Goal: Information Seeking & Learning: Find contact information

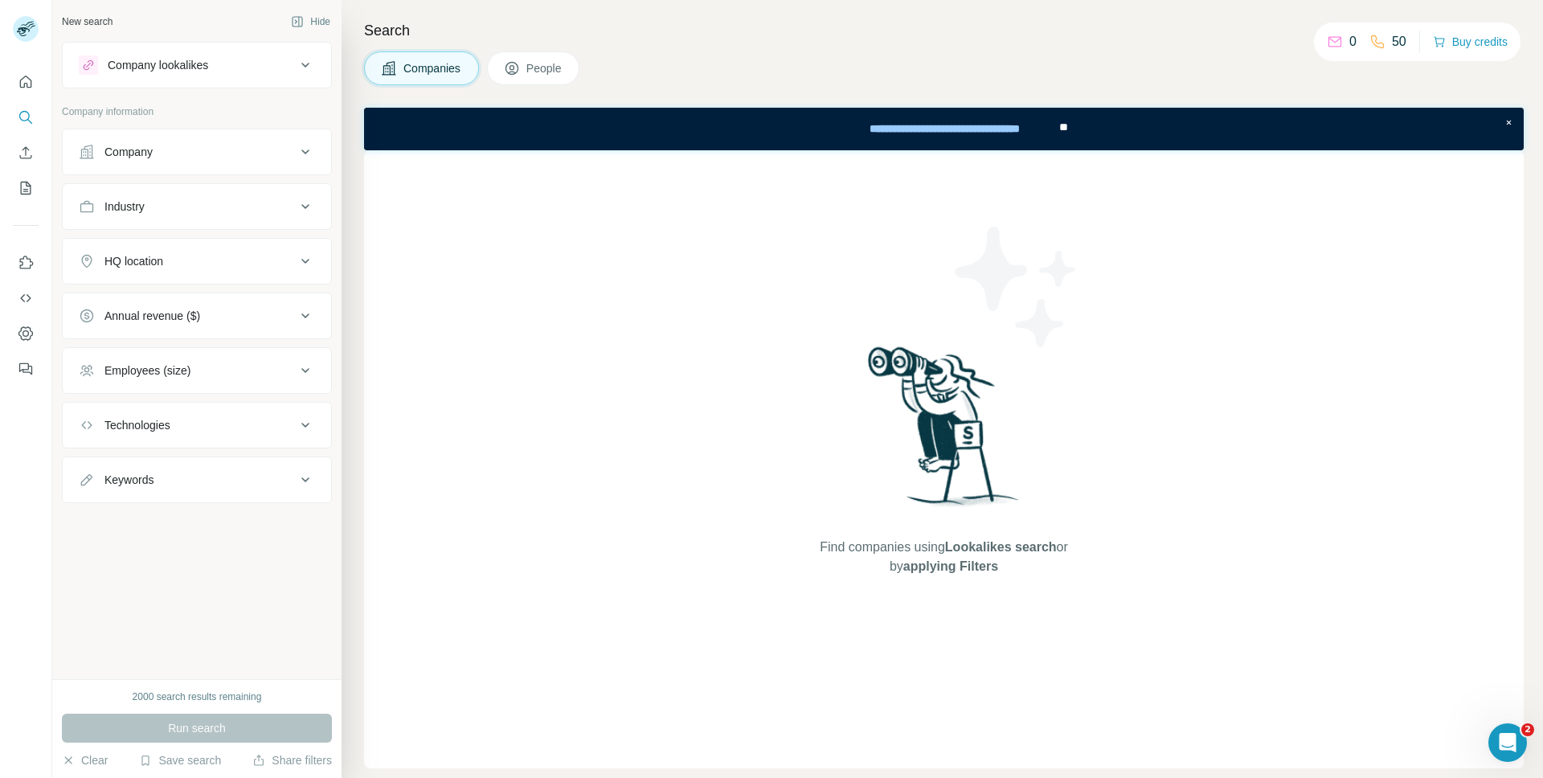
click at [170, 151] on div "Company" at bounding box center [187, 152] width 217 height 16
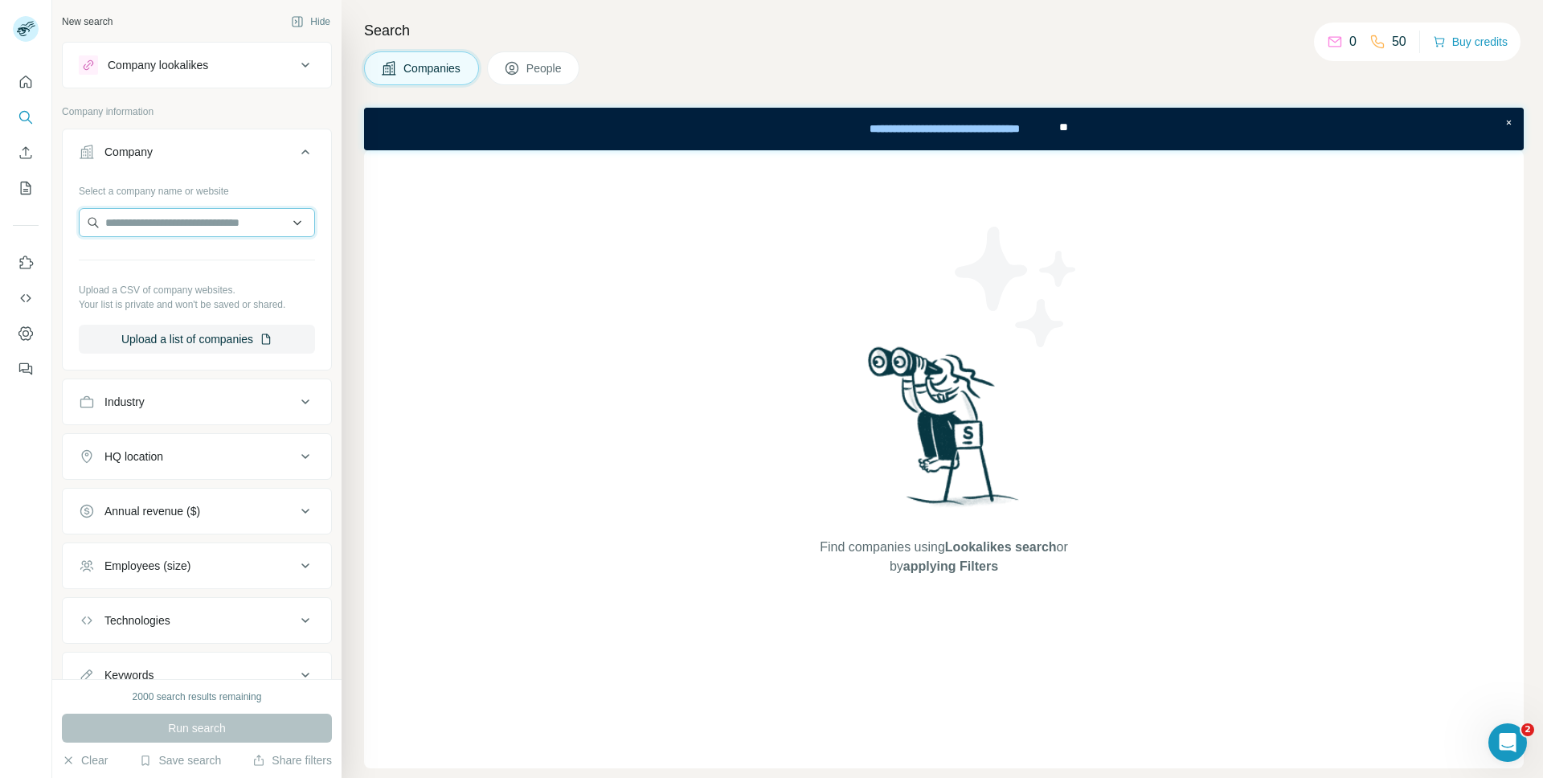
click at [176, 224] on input "text" at bounding box center [197, 222] width 236 height 29
type input "**********"
click at [204, 266] on div "Forager [URL]" at bounding box center [197, 265] width 228 height 43
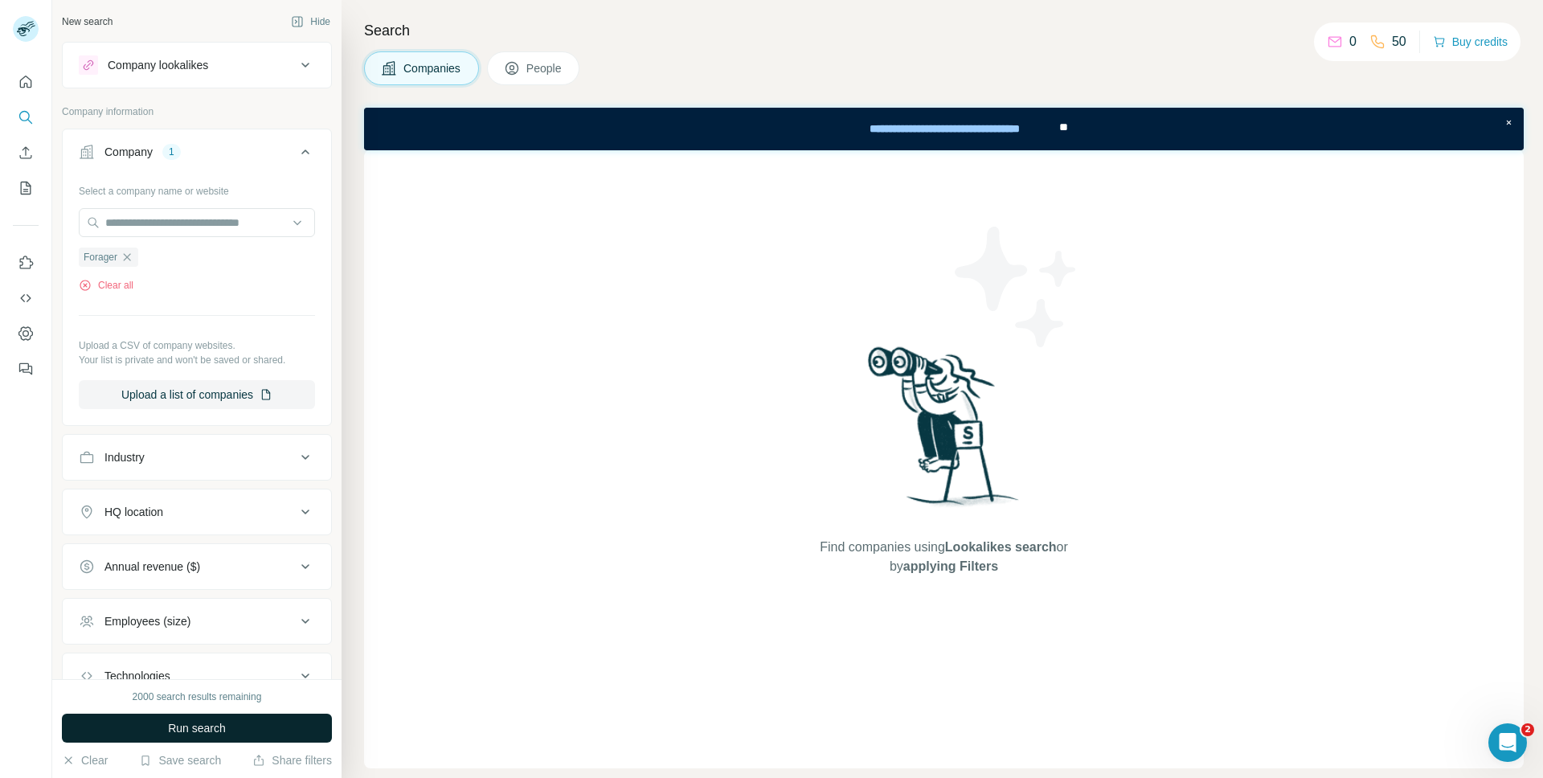
click at [202, 728] on span "Run search" at bounding box center [197, 728] width 58 height 16
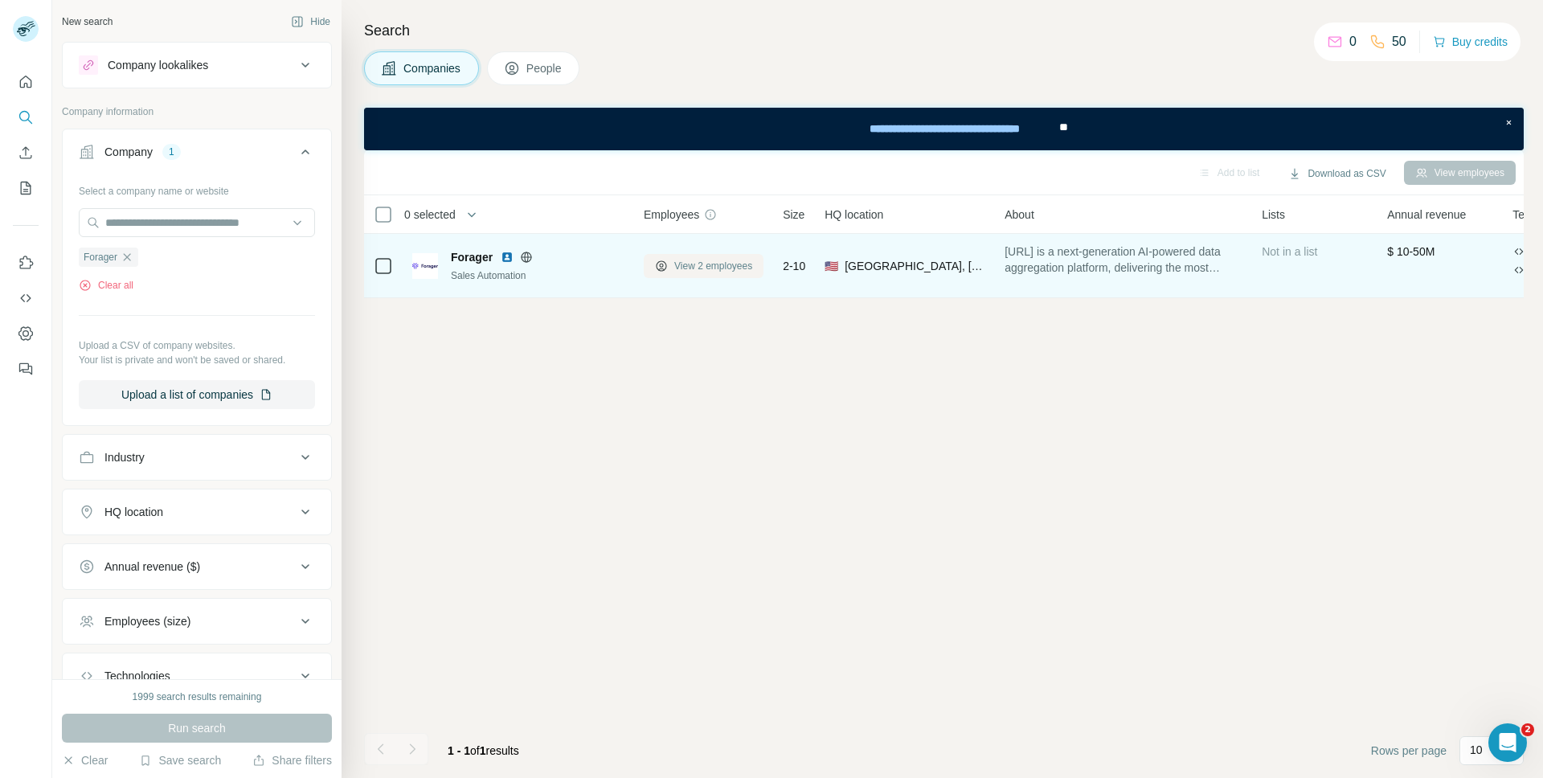
click at [711, 265] on span "View 2 employees" at bounding box center [713, 266] width 78 height 14
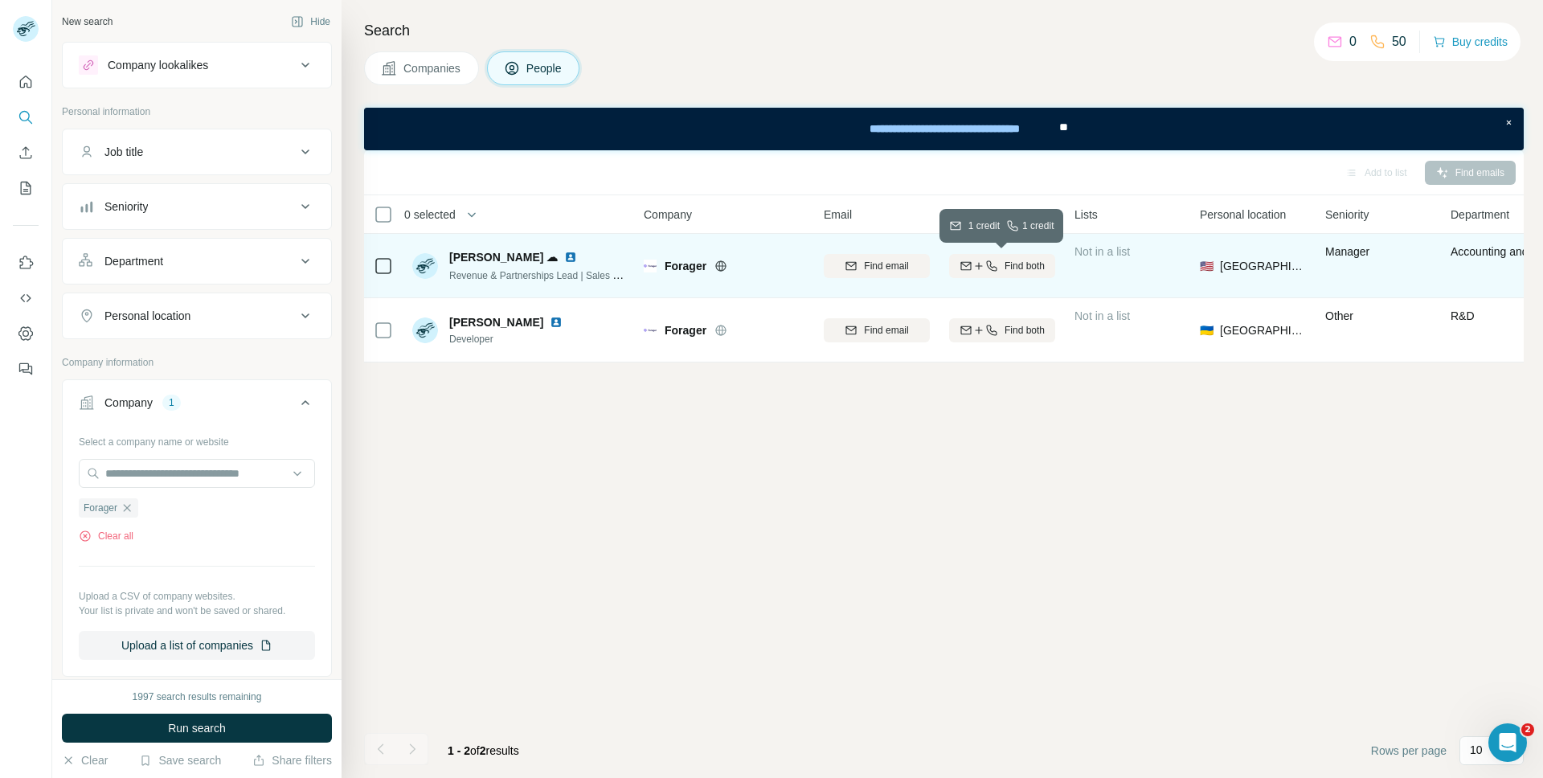
click at [1010, 268] on span "Find both" at bounding box center [1025, 266] width 40 height 14
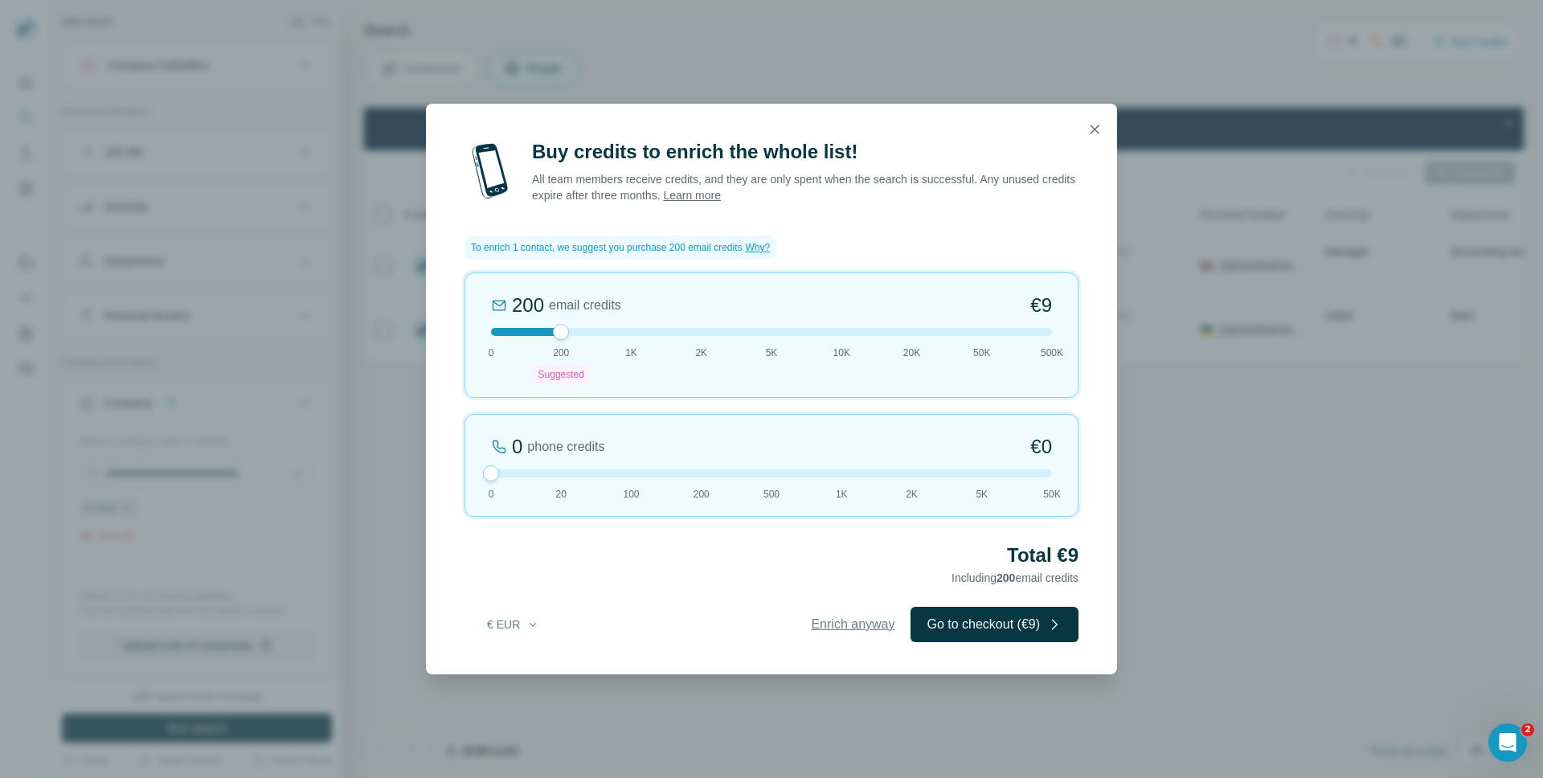
click at [863, 628] on span "Enrich anyway" at bounding box center [853, 624] width 84 height 19
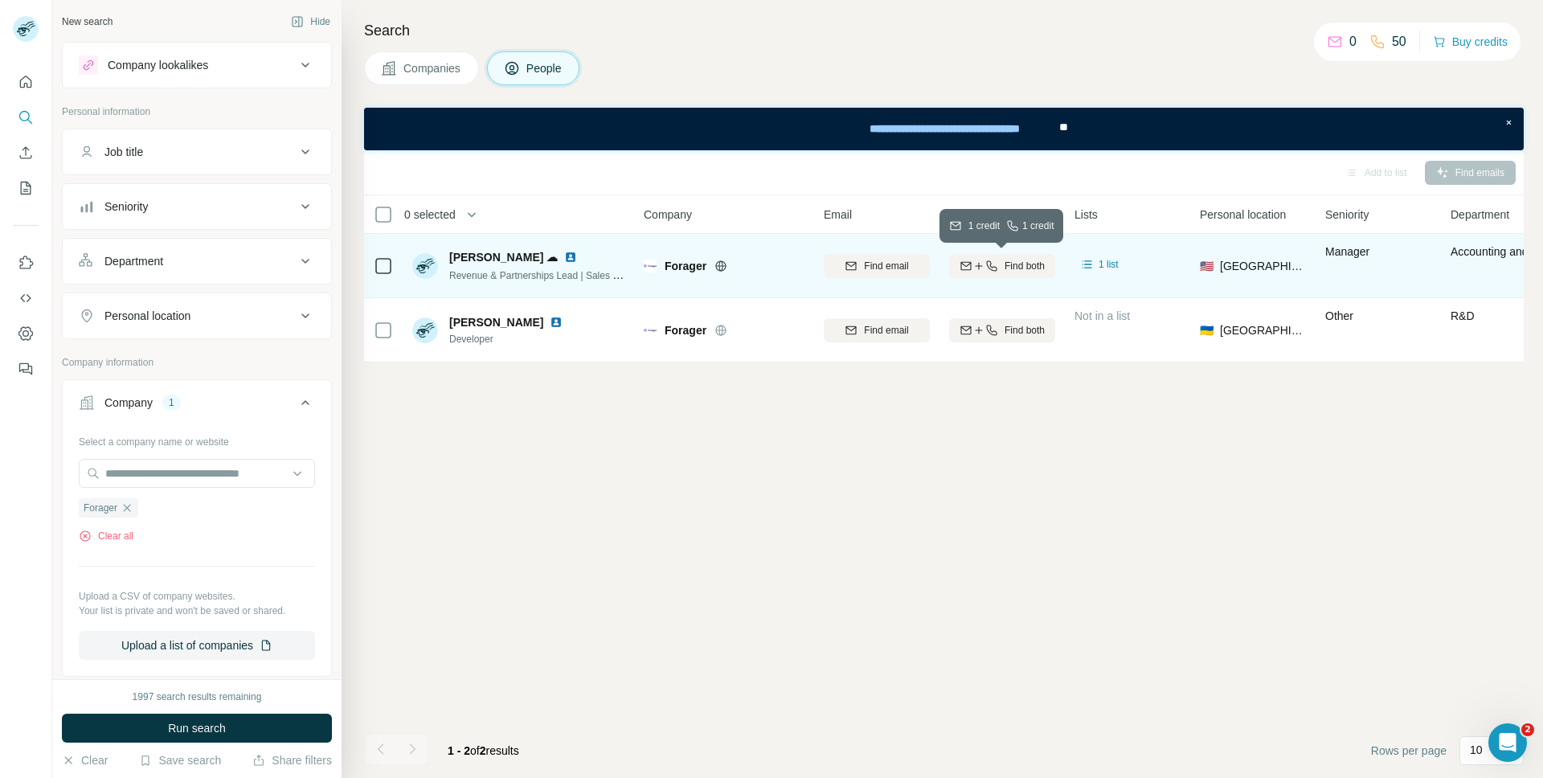
scroll to position [0, 223]
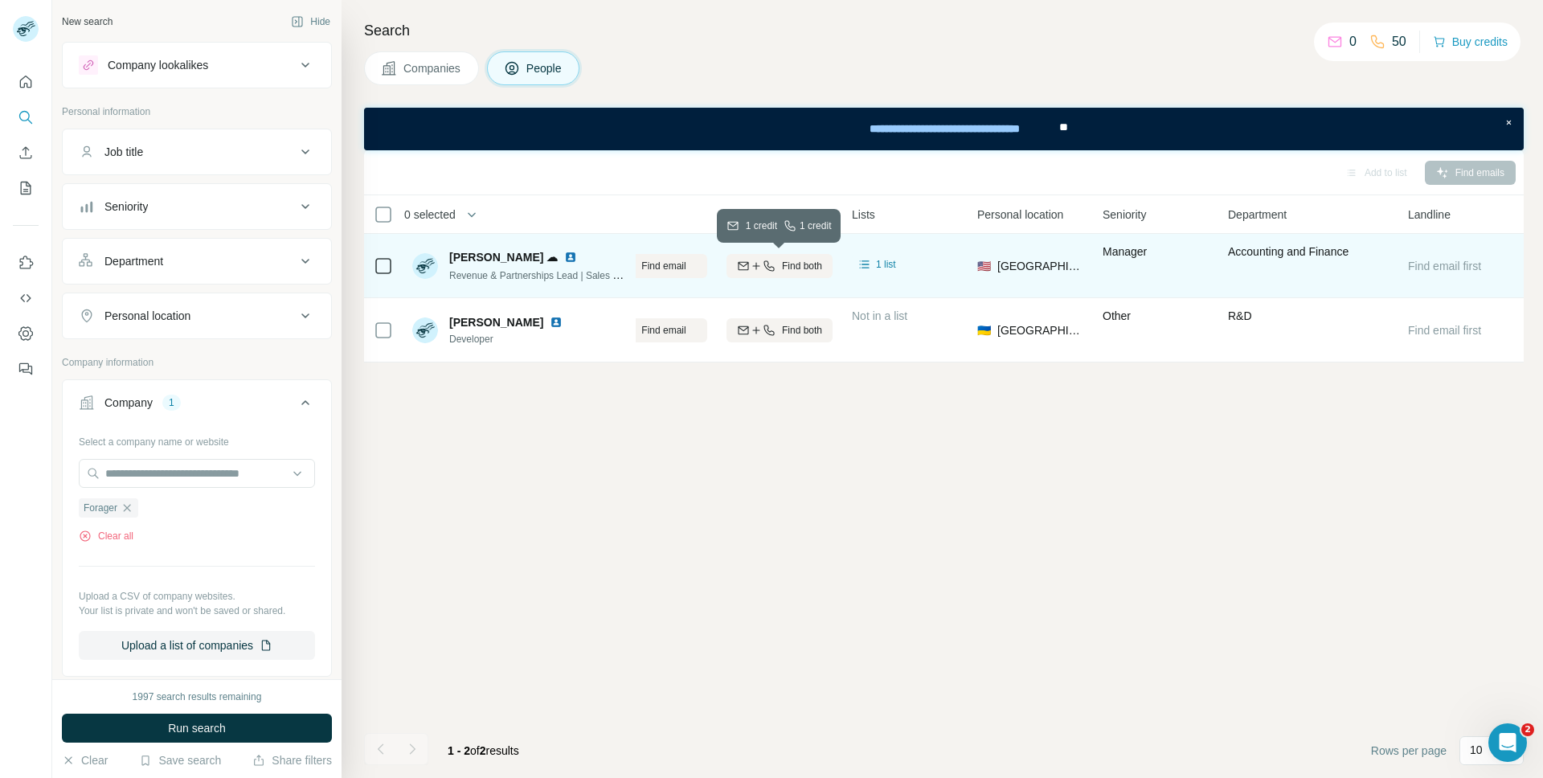
click at [772, 268] on icon "button" at bounding box center [768, 265] width 10 height 10
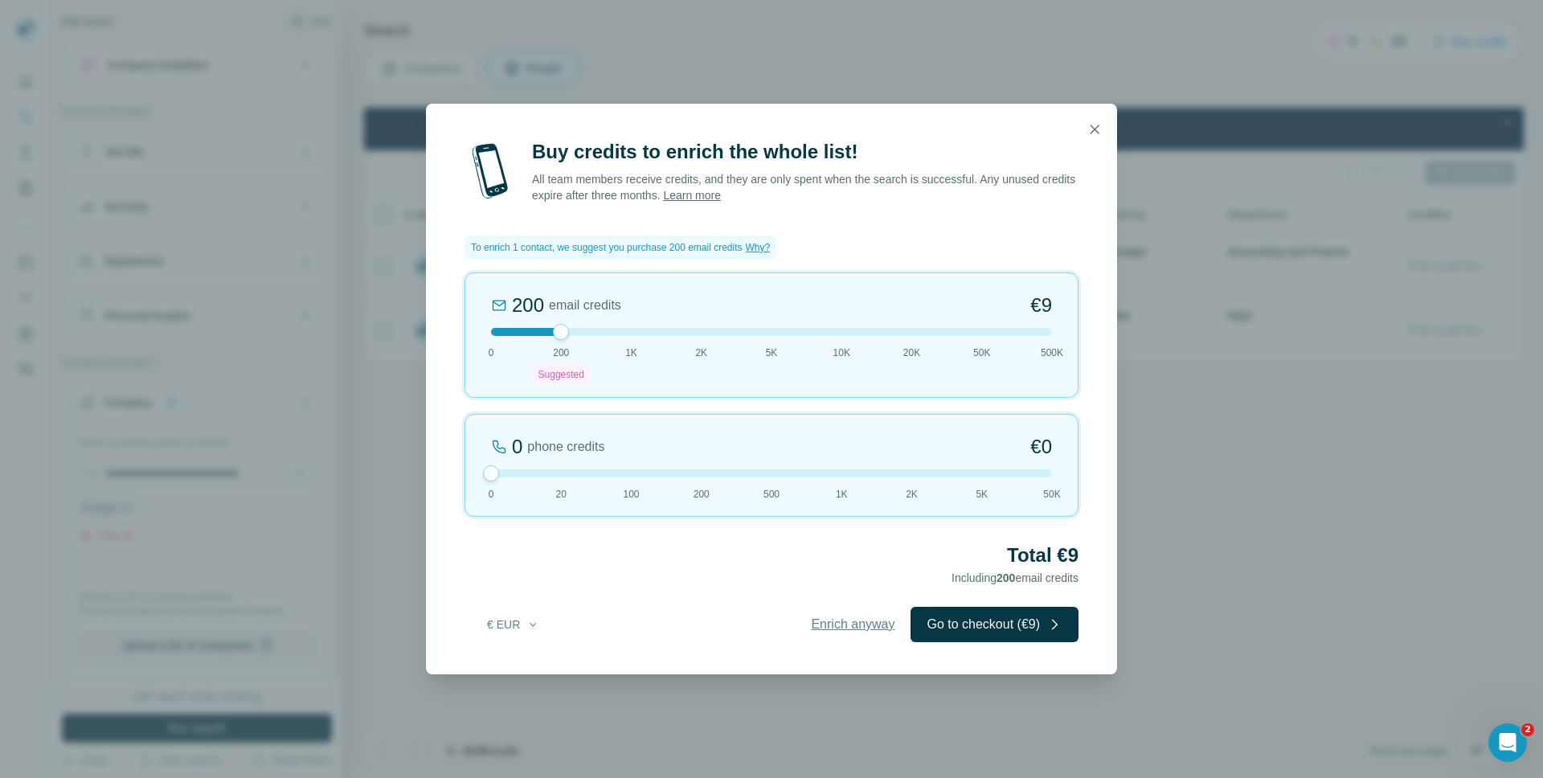
click at [843, 628] on span "Enrich anyway" at bounding box center [853, 624] width 84 height 19
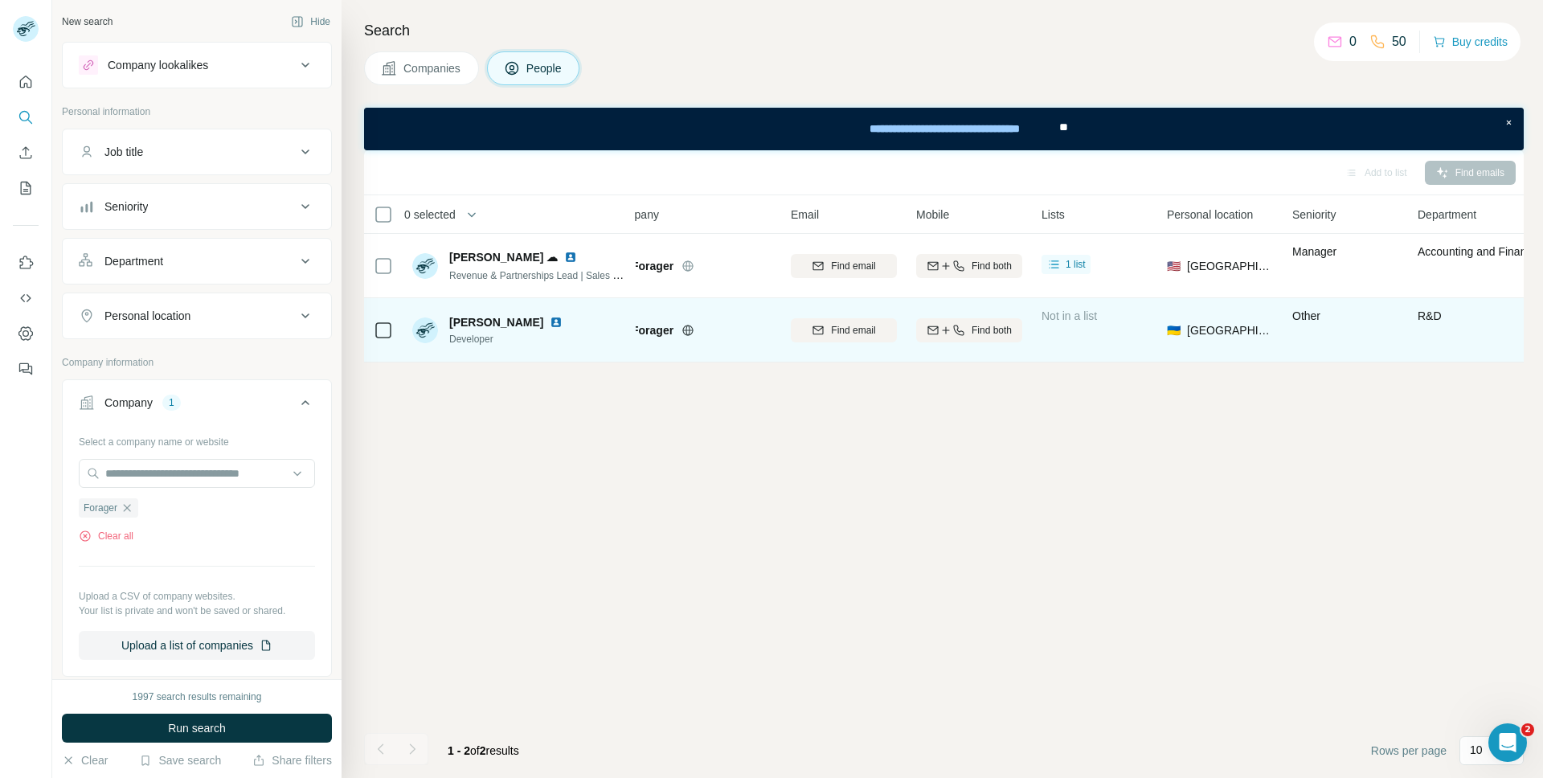
scroll to position [0, 0]
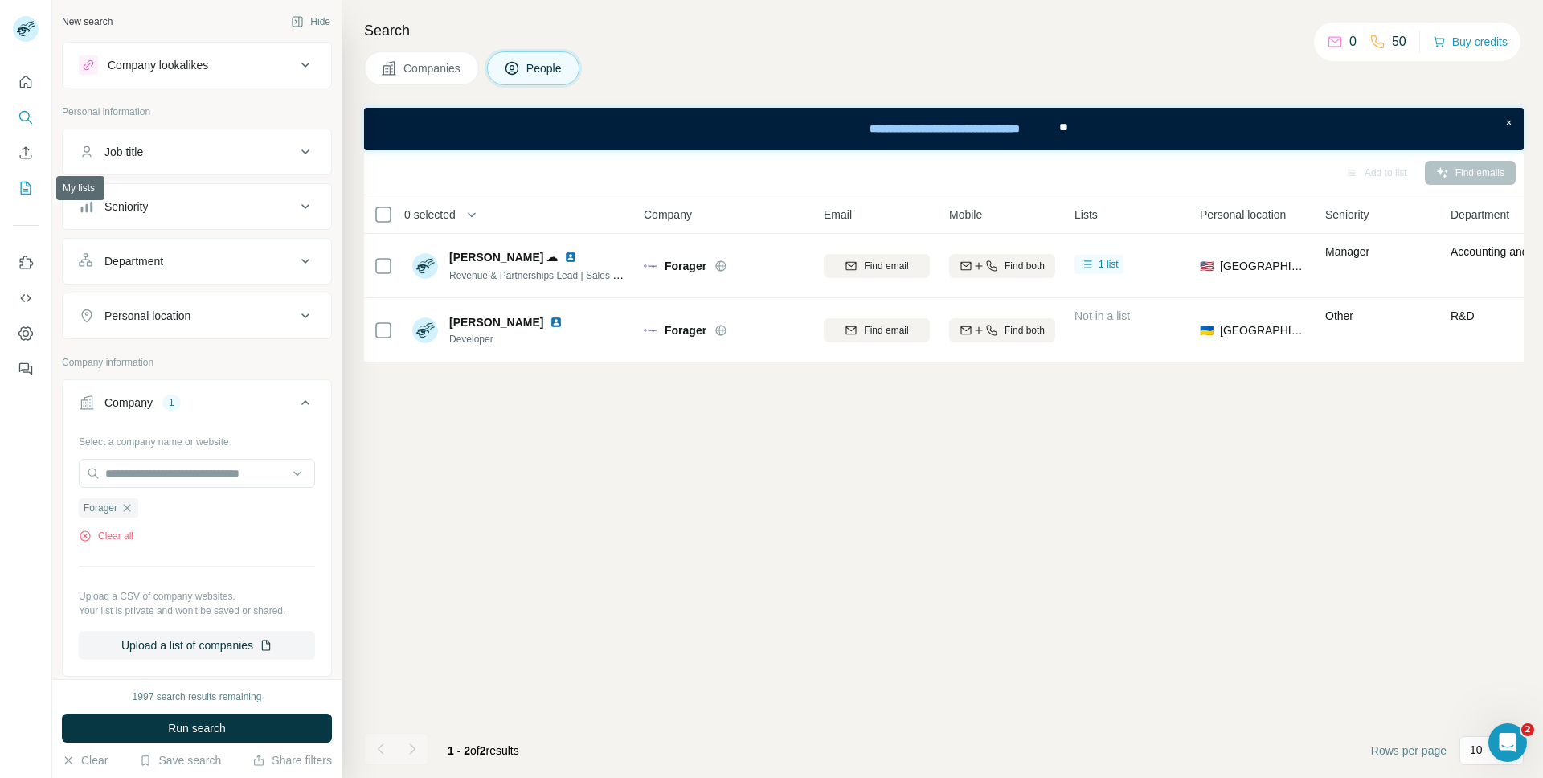
click at [24, 190] on icon "My lists" at bounding box center [26, 188] width 16 height 16
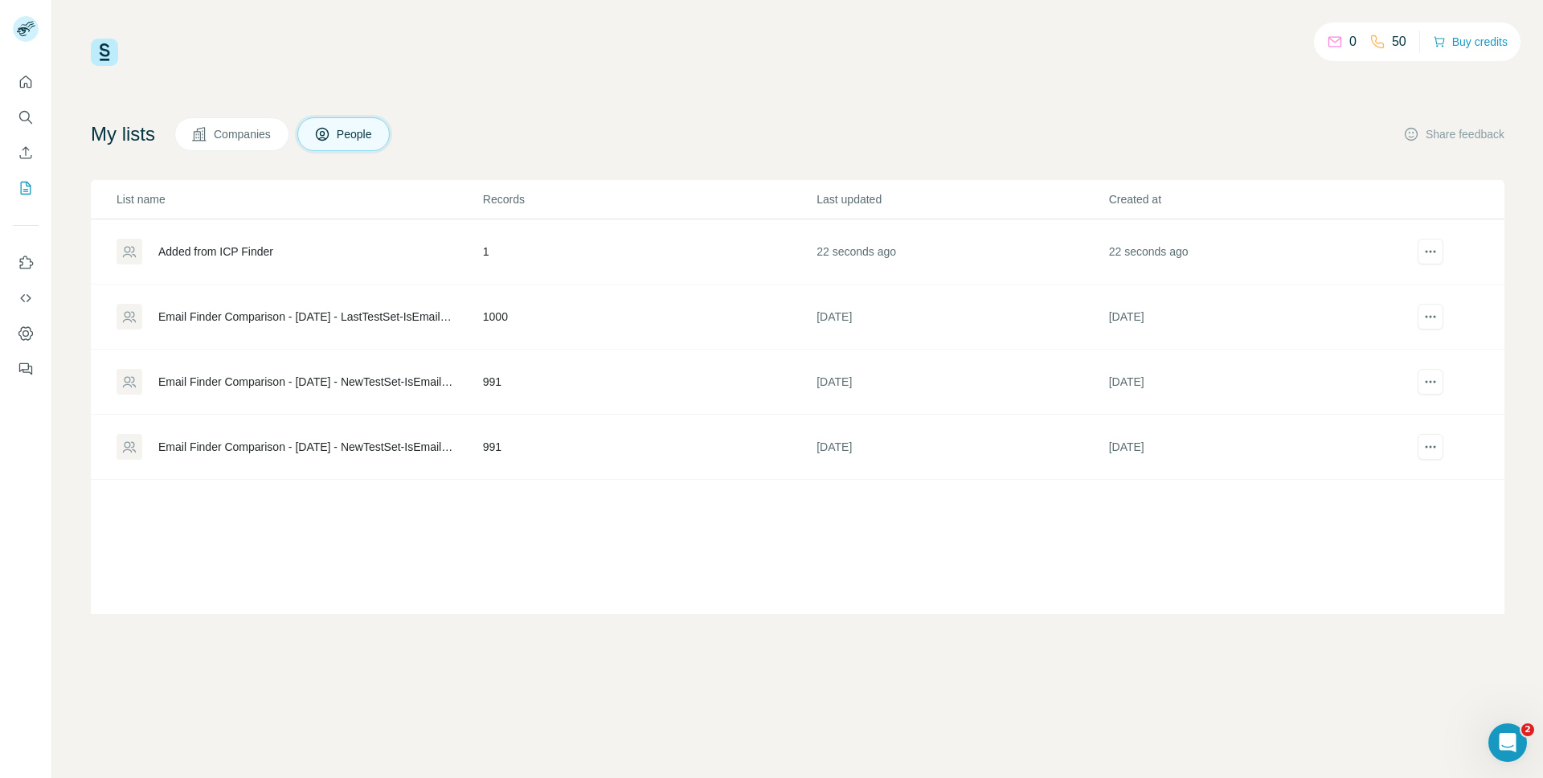
click at [273, 242] on div "Added from ICP Finder" at bounding box center [299, 252] width 365 height 26
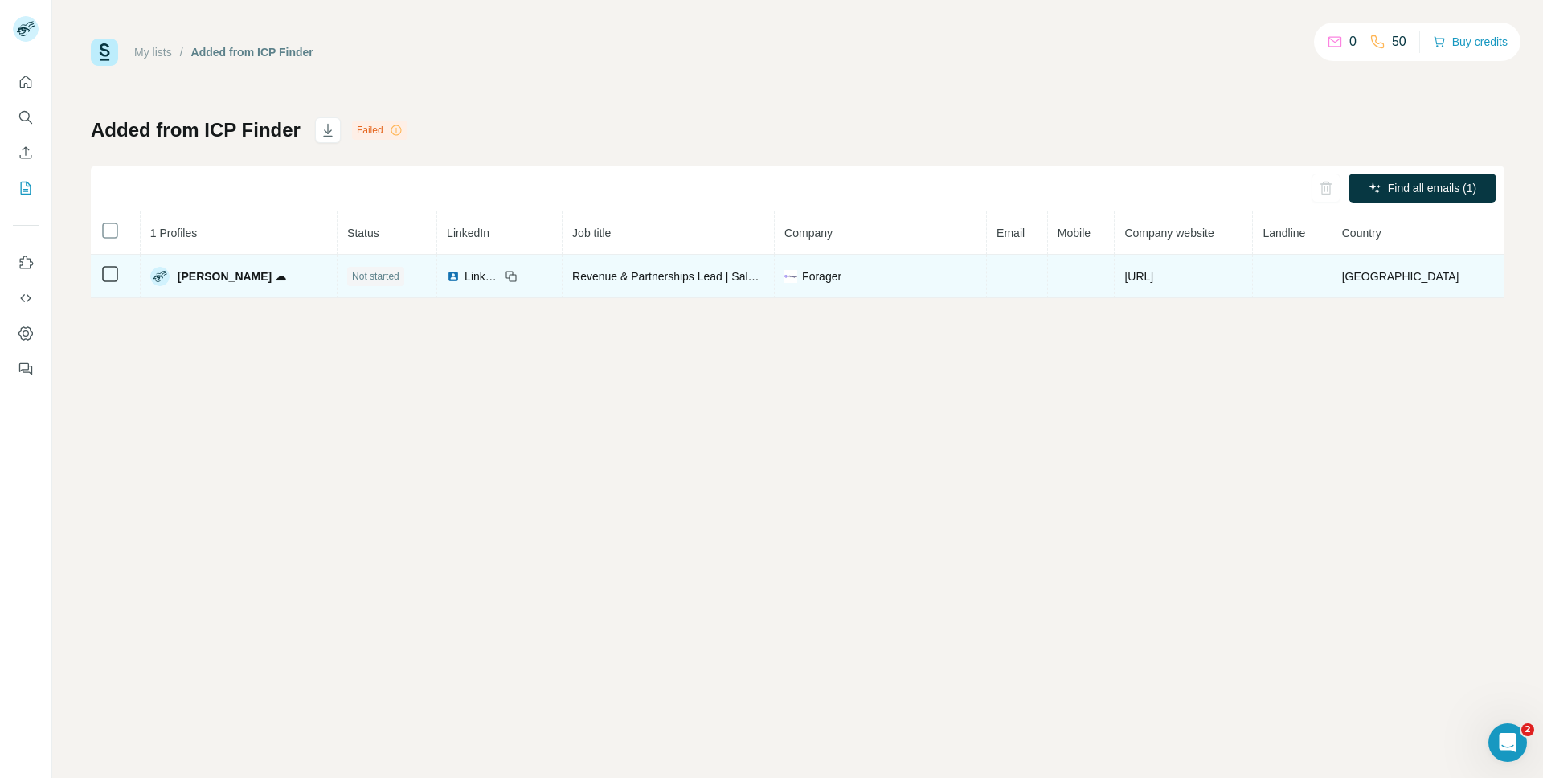
click at [1095, 275] on td at bounding box center [1082, 276] width 68 height 43
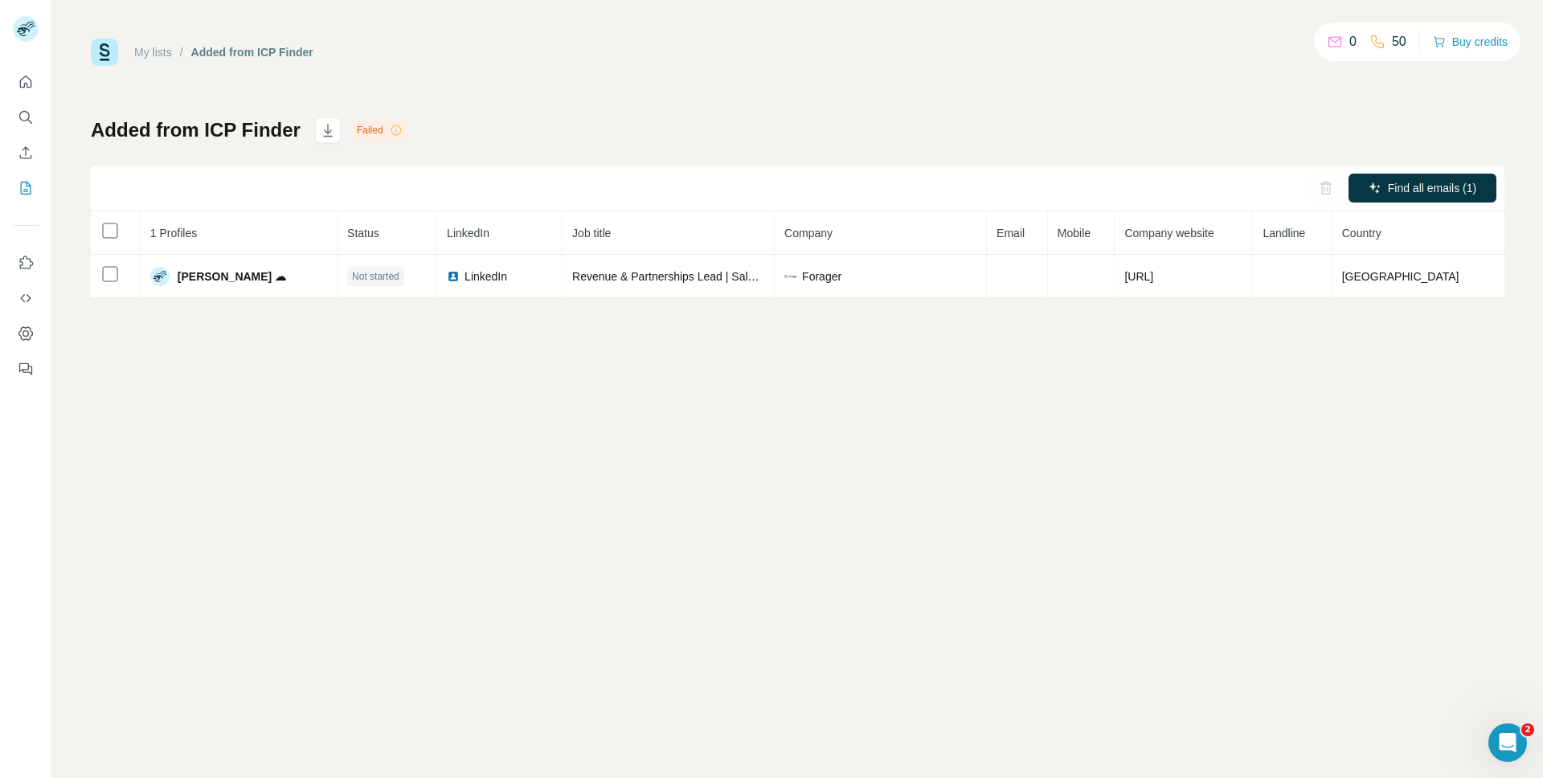
click at [1374, 37] on icon at bounding box center [1377, 42] width 16 height 16
click at [1291, 105] on div "My lists / Added from ICP Finder 0 50 Buy credits Added from ICP Finder Failed …" at bounding box center [798, 169] width 1414 height 260
click at [1381, 45] on icon at bounding box center [1377, 42] width 16 height 16
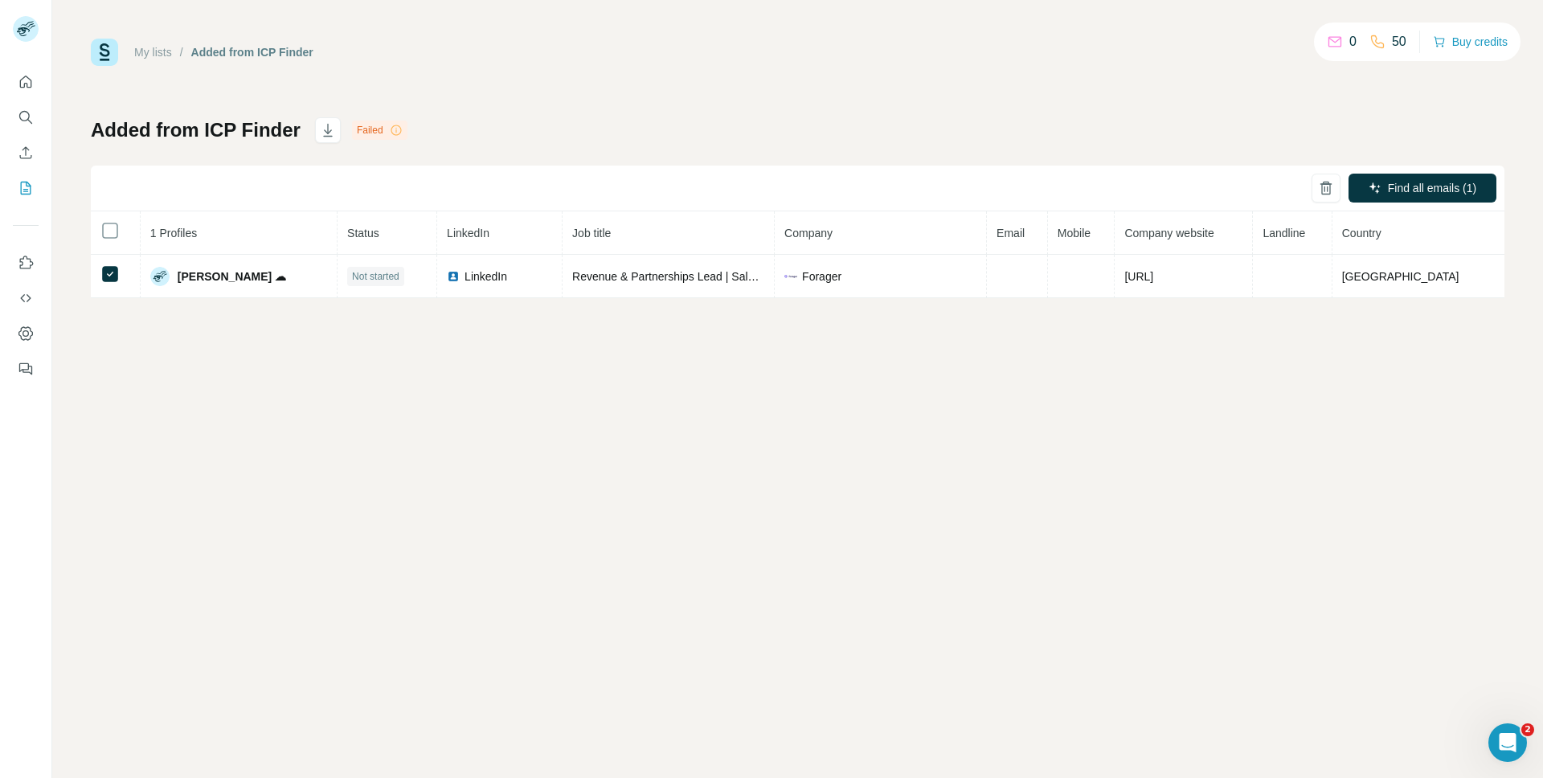
click at [1373, 41] on icon at bounding box center [1377, 42] width 16 height 16
click at [1360, 36] on div "0 50" at bounding box center [1367, 42] width 80 height 23
click at [1376, 36] on icon at bounding box center [1377, 42] width 16 height 16
click at [20, 83] on icon "Quick start" at bounding box center [26, 82] width 12 height 12
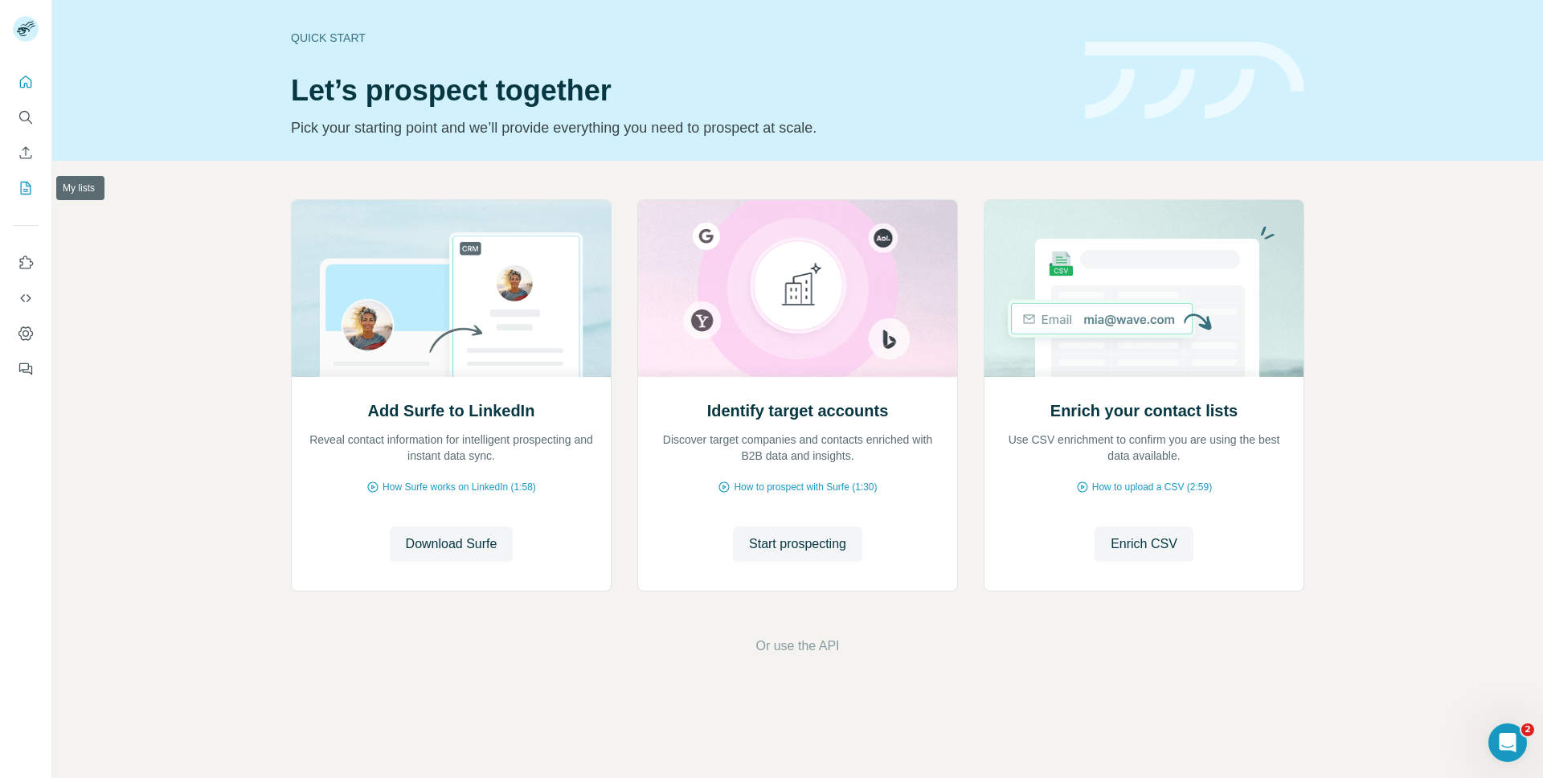
click at [27, 186] on icon "My lists" at bounding box center [27, 187] width 8 height 10
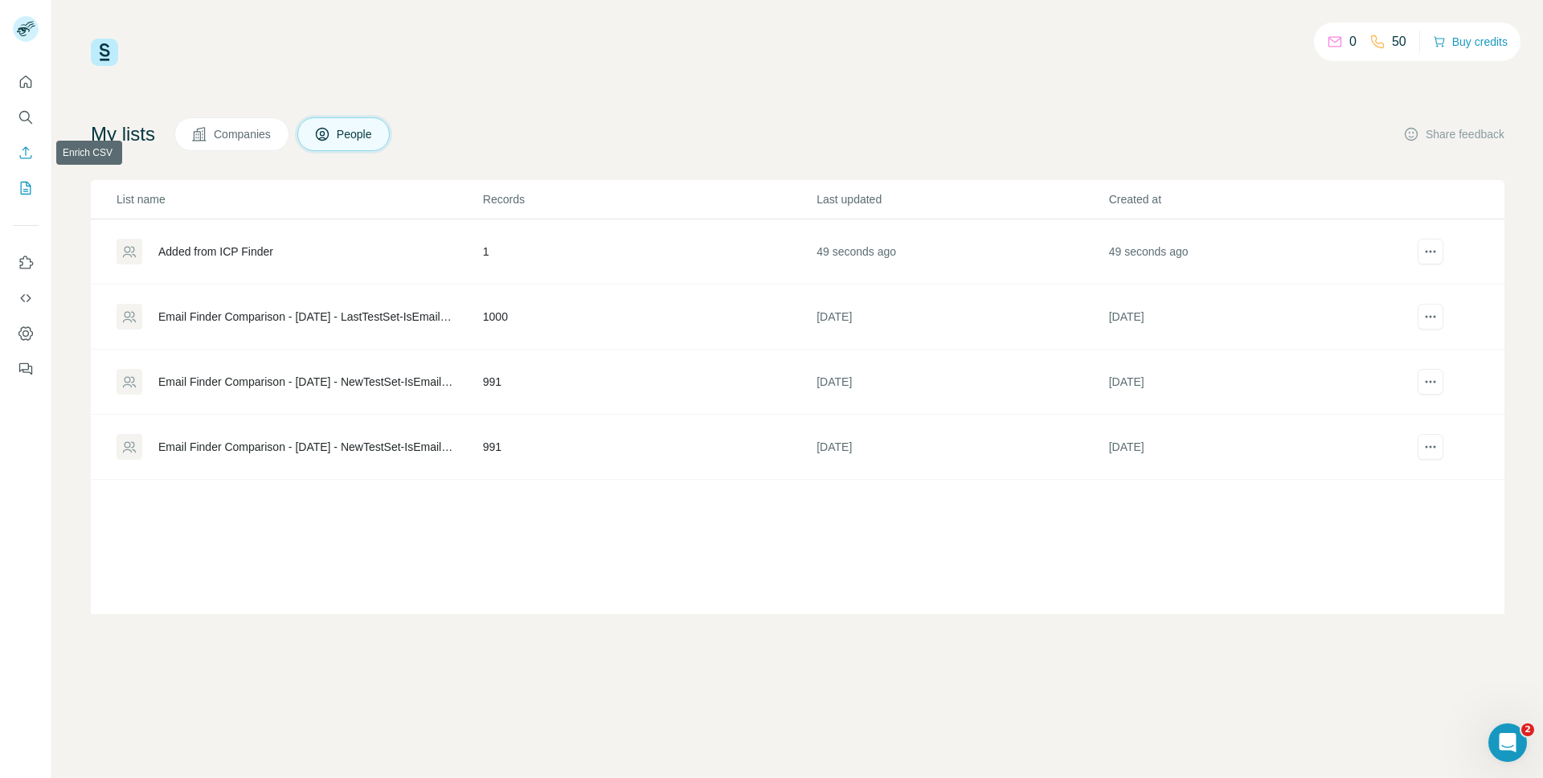
click at [19, 158] on icon "Enrich CSV" at bounding box center [26, 153] width 16 height 16
click at [27, 128] on button "Search" at bounding box center [26, 117] width 26 height 29
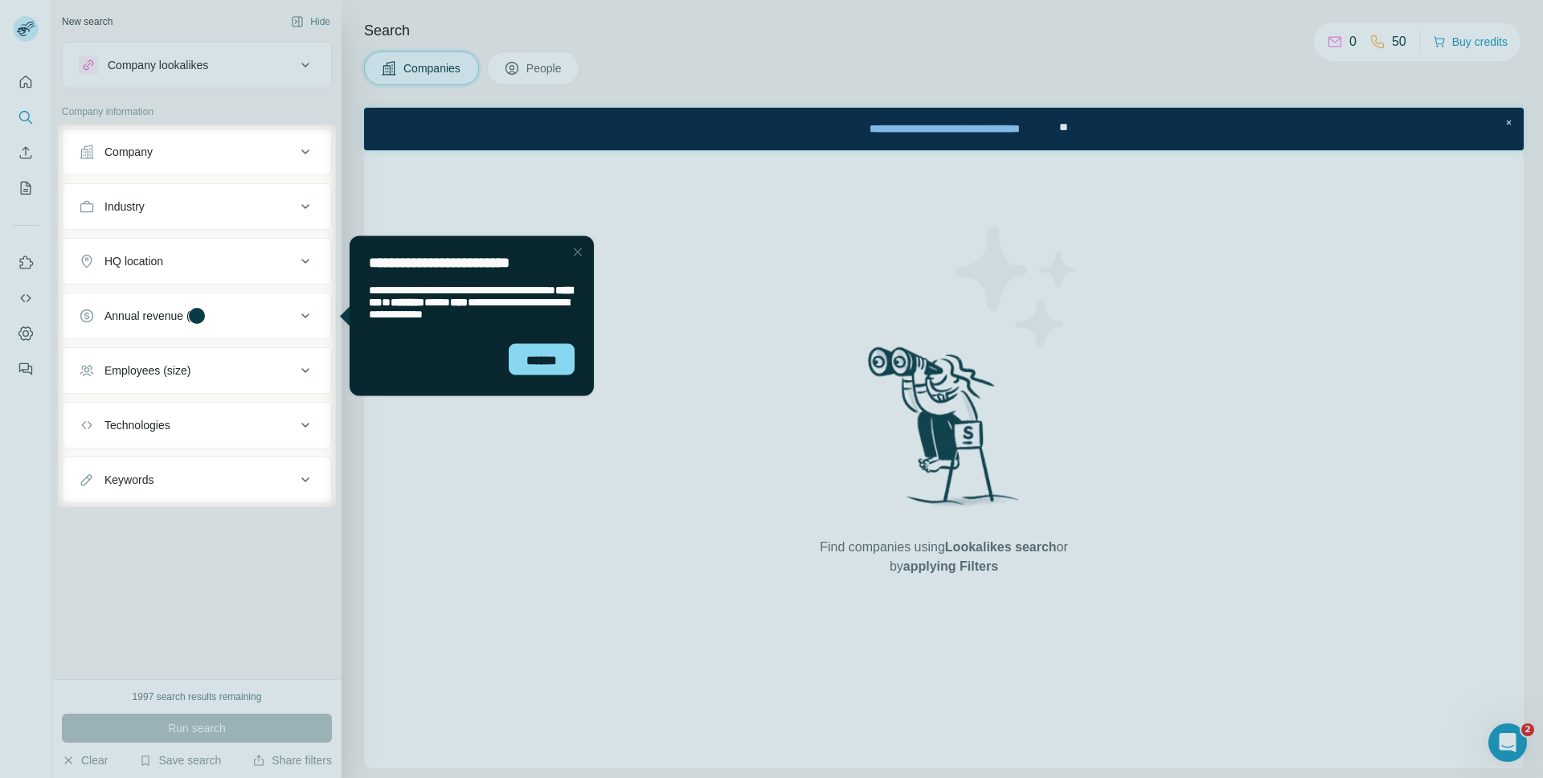
click at [546, 76] on div at bounding box center [771, 62] width 1543 height 125
click at [539, 76] on div at bounding box center [771, 62] width 1543 height 125
drag, startPoint x: 538, startPoint y: 362, endPoint x: 873, endPoint y: 595, distance: 407.5
click at [538, 362] on div "******" at bounding box center [542, 359] width 66 height 32
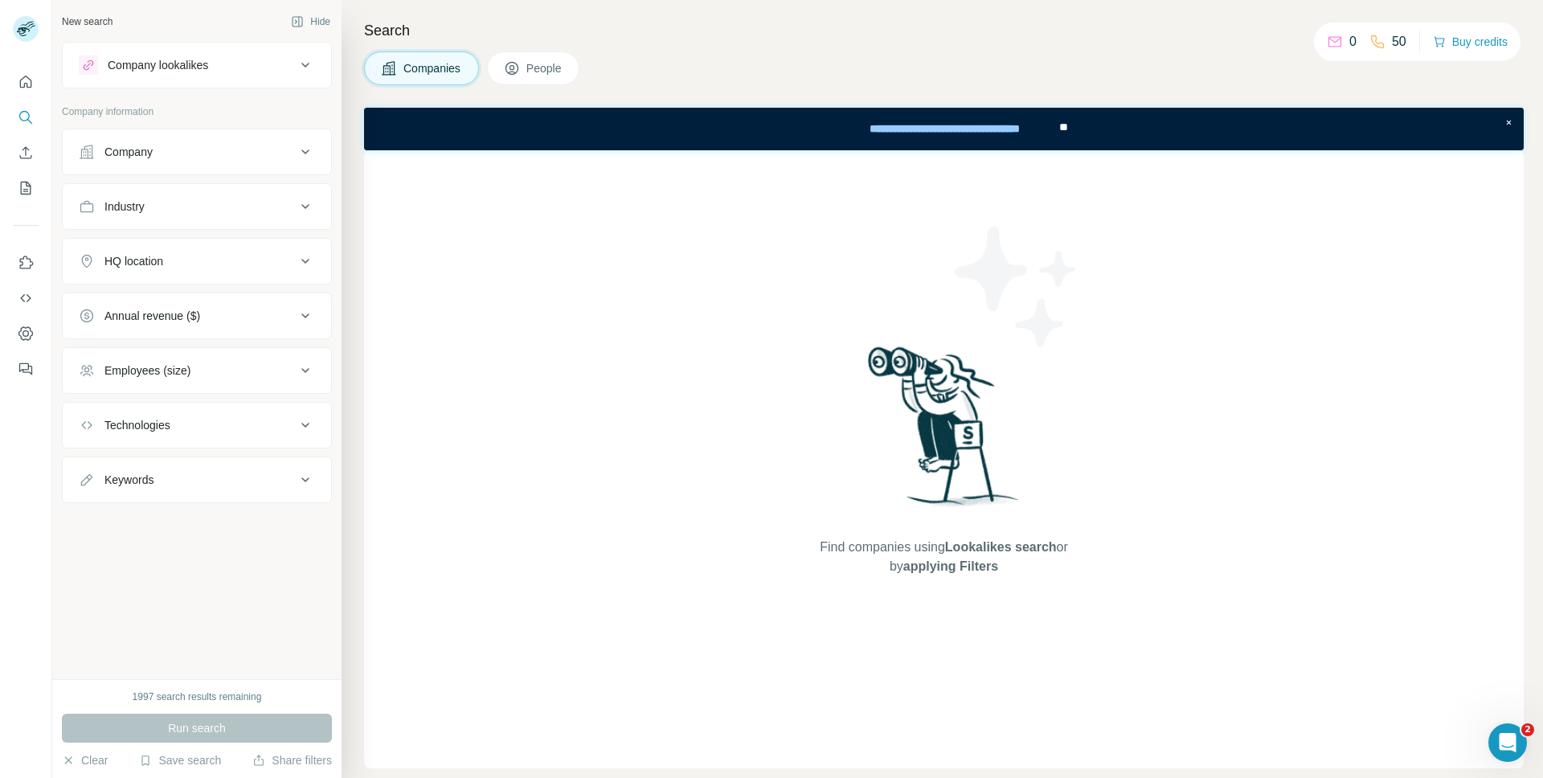
click at [527, 66] on body "New search Hide Company lookalikes Company information Company Industry HQ loca…" at bounding box center [771, 389] width 1543 height 778
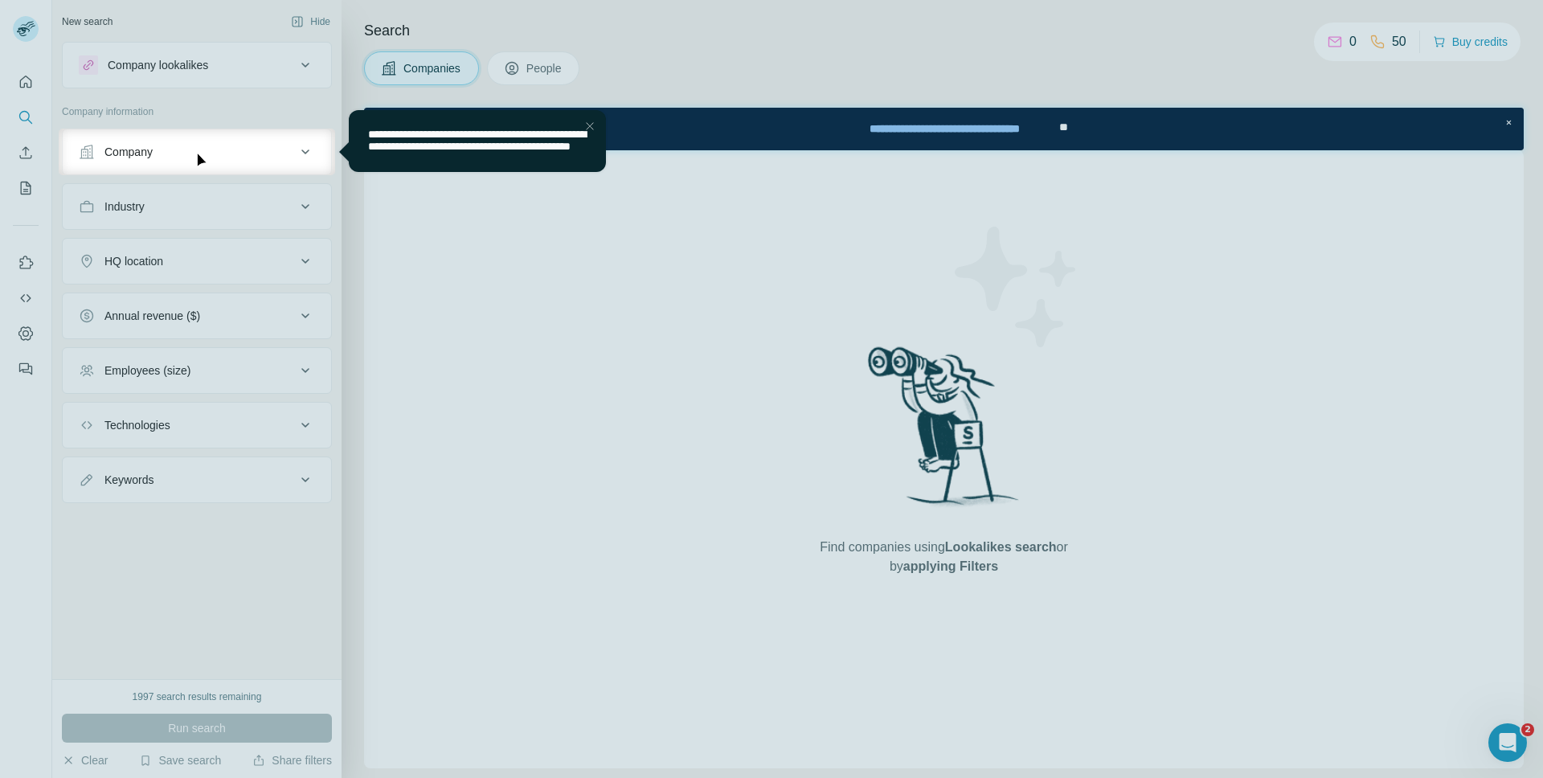
click at [589, 125] on div "Close Step" at bounding box center [589, 126] width 19 height 19
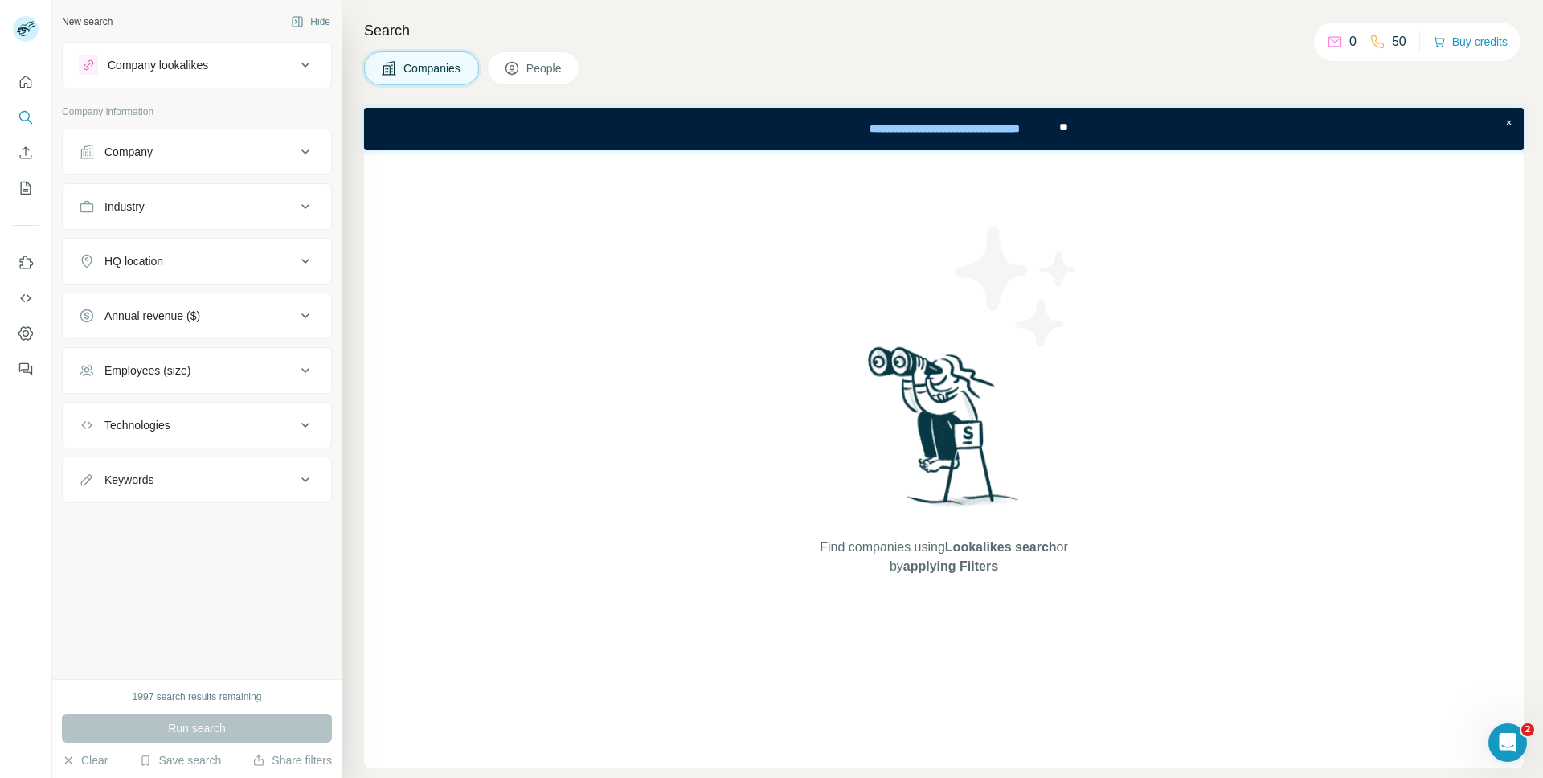
click at [546, 68] on span "People" at bounding box center [544, 68] width 37 height 16
